Goal: Check status: Check status

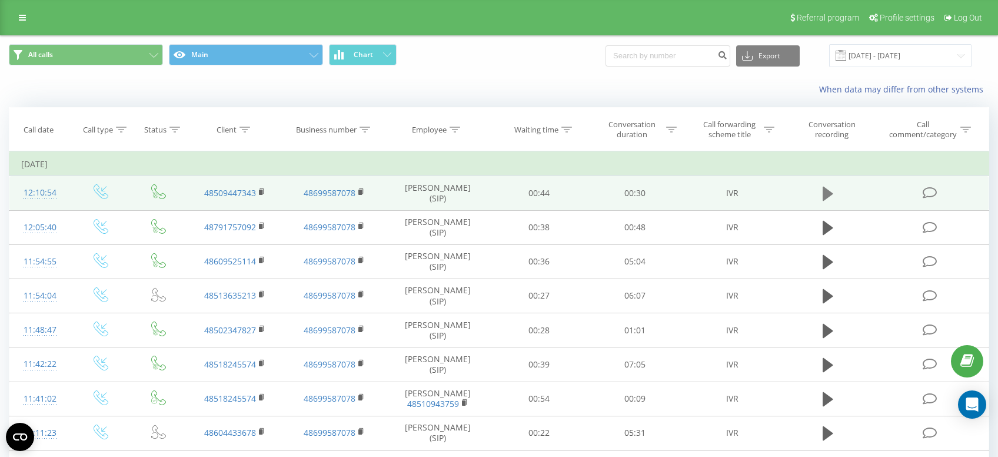
click at [820, 194] on button at bounding box center [828, 194] width 18 height 18
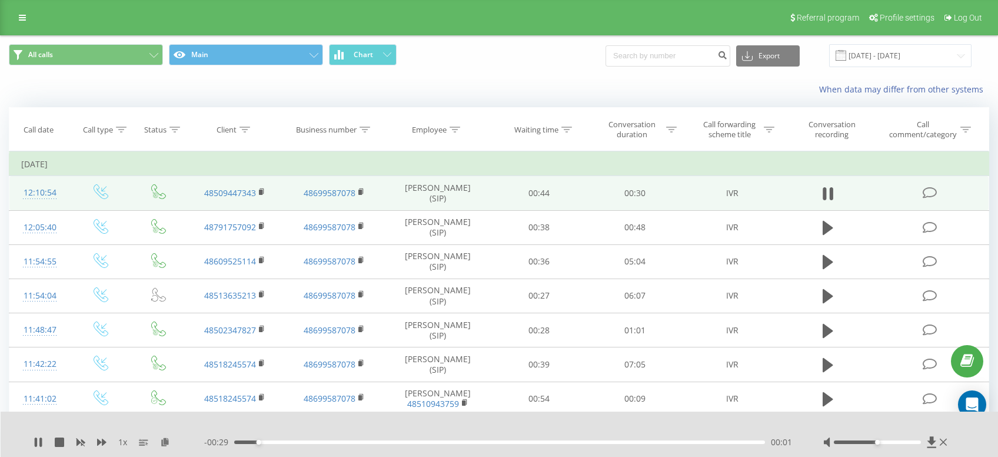
click at [820, 194] on button at bounding box center [828, 194] width 18 height 18
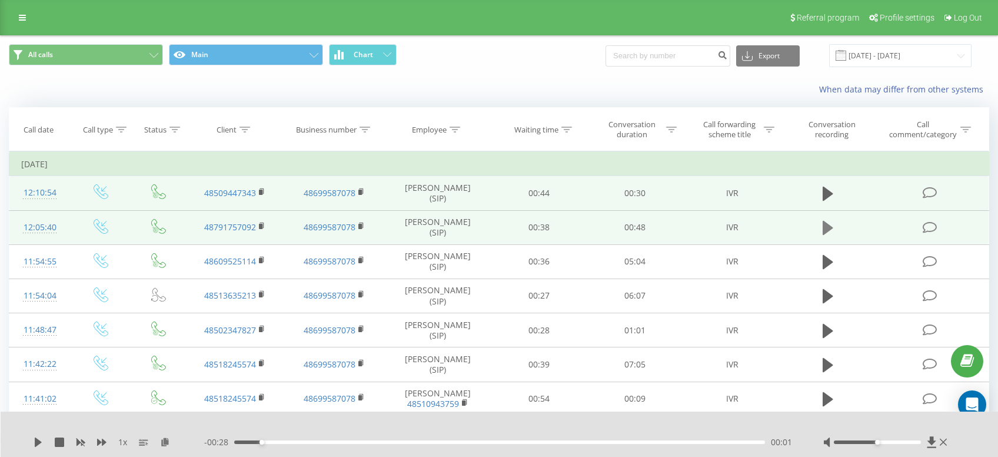
click at [832, 225] on icon at bounding box center [828, 228] width 11 height 16
click at [832, 225] on icon at bounding box center [832, 227] width 4 height 13
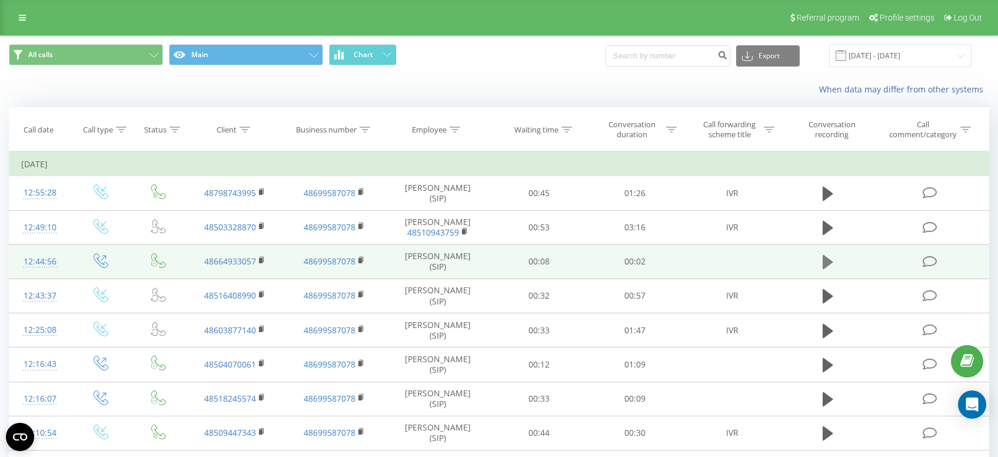
click at [821, 265] on button at bounding box center [828, 262] width 18 height 18
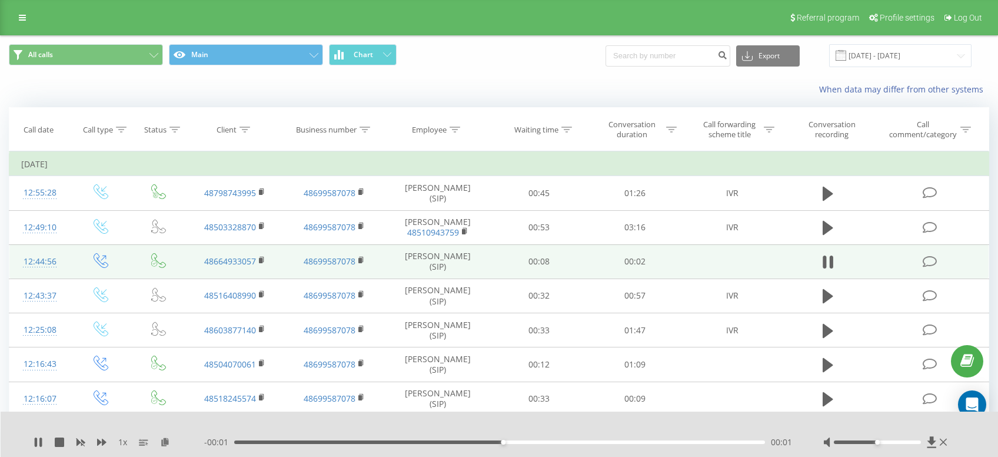
click at [821, 265] on button at bounding box center [828, 262] width 18 height 18
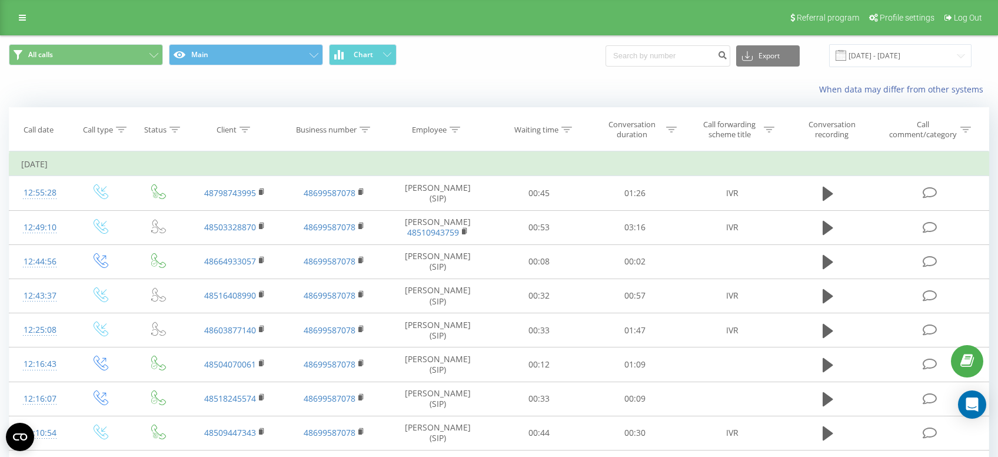
click at [307, 100] on div "When data may differ from other systems" at bounding box center [499, 89] width 997 height 28
click at [482, 64] on span "All calls Main Chart" at bounding box center [249, 55] width 481 height 23
click at [472, 64] on span "All calls Main Chart" at bounding box center [249, 55] width 481 height 23
